Goal: Information Seeking & Learning: Learn about a topic

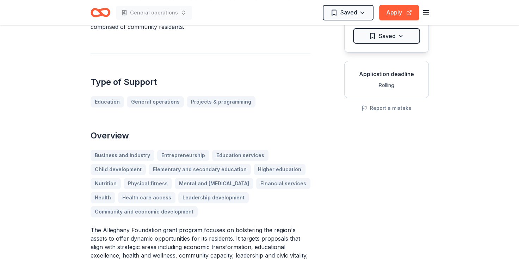
scroll to position [70, 0]
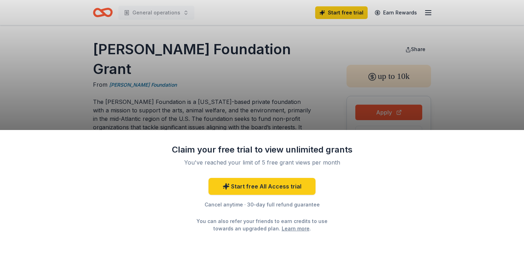
click at [288, 87] on div "Claim your free trial to view unlimited grants You've reached your limit of 5 f…" at bounding box center [262, 130] width 524 height 260
click at [311, 83] on div "Claim your free trial to view unlimited grants You've reached your limit of 5 f…" at bounding box center [262, 130] width 524 height 260
